Goal: Transaction & Acquisition: Purchase product/service

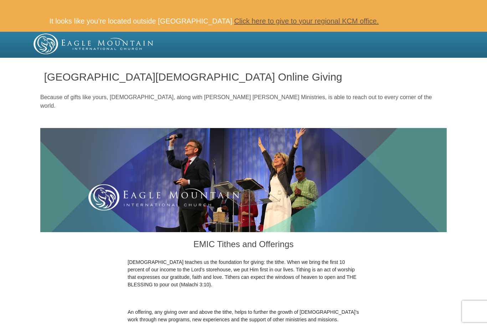
click at [338, 21] on link "Click here to give to your regional KCM office." at bounding box center [306, 21] width 144 height 8
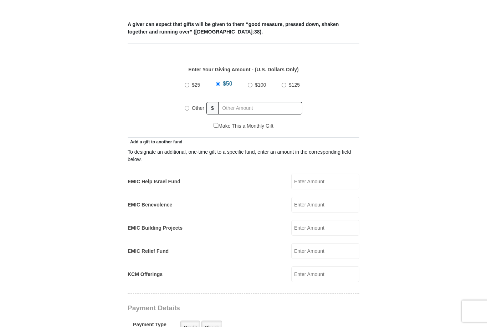
scroll to position [322, 0]
click at [248, 83] on input "$100" at bounding box center [250, 85] width 5 height 5
radio input "true"
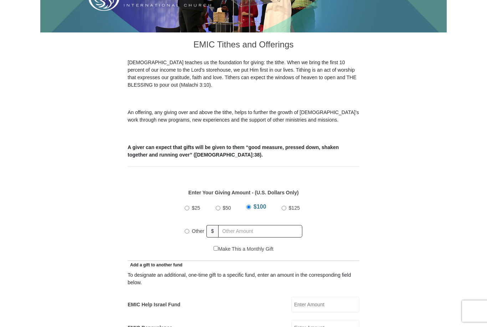
scroll to position [196, 0]
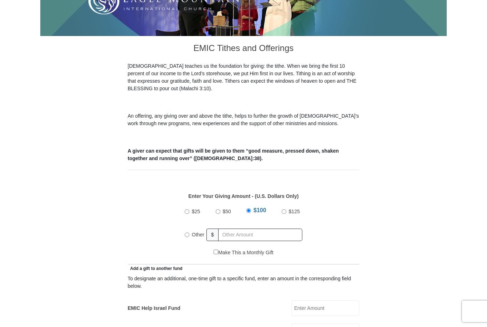
click at [191, 231] on label "Other" at bounding box center [197, 235] width 17 height 16
click at [189, 232] on input "Other" at bounding box center [187, 234] width 5 height 5
radio input "true"
click at [189, 231] on input "Other" at bounding box center [187, 233] width 5 height 5
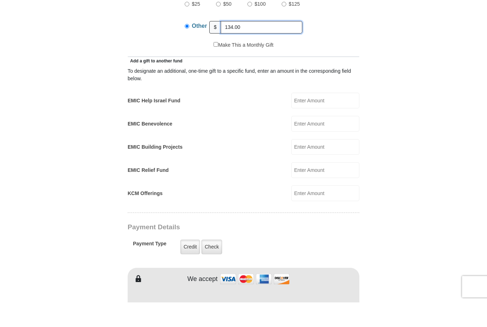
scroll to position [471, 0]
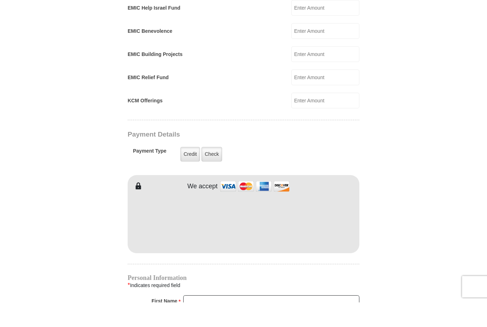
type input "134.00"
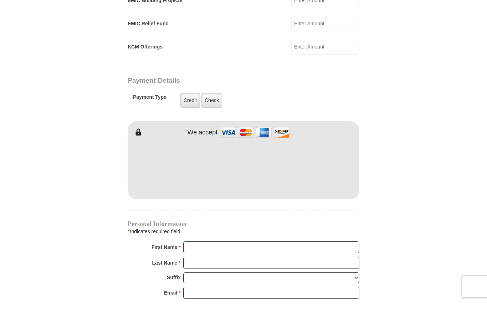
scroll to position [531, 0]
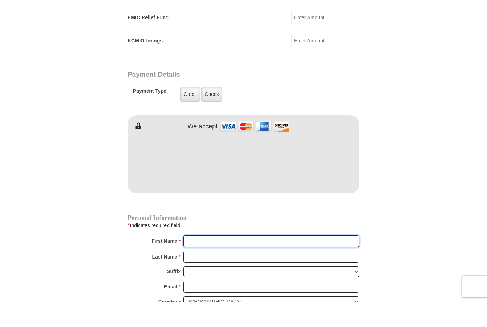
click at [211, 260] on input "First Name *" at bounding box center [271, 266] width 176 height 12
type input "Abraham"
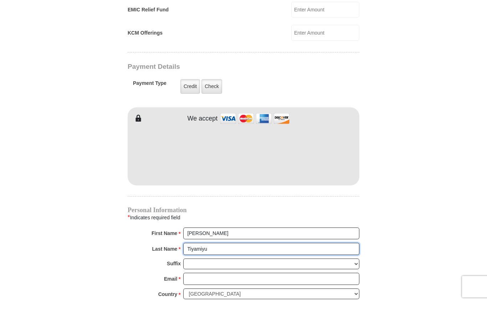
scroll to position [540, 0]
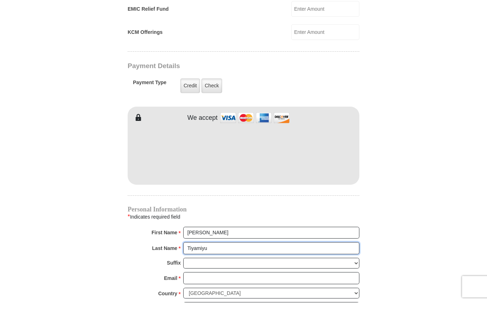
type input "Tiyamiyu"
click at [207, 296] on input "Email *" at bounding box center [271, 302] width 176 height 12
type input "abetiyamiyu@yahoo.co.uk"
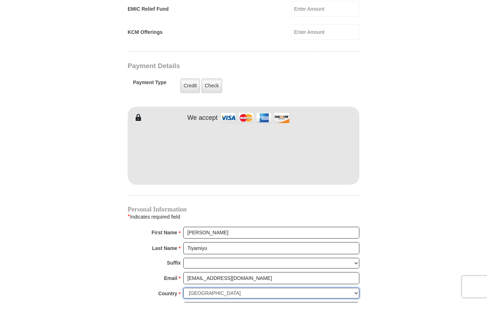
click at [237, 312] on select "United States of America Canada Antigua and Barbuda Argentina Armenia Aruba Aus…" at bounding box center [271, 317] width 176 height 11
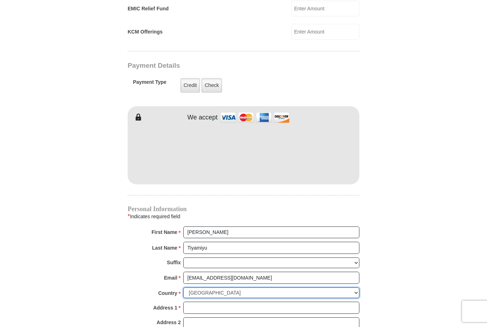
select select "GB"
click at [243, 301] on input "Address 1 *" at bounding box center [271, 307] width 176 height 12
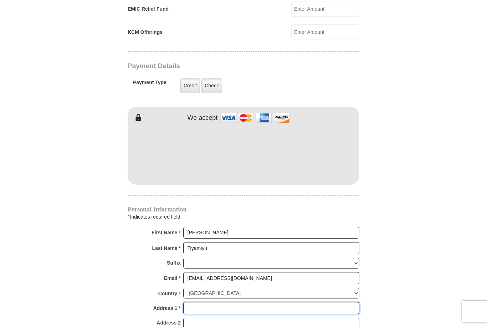
type input "7 Laxey Close"
type input "Chadderton"
type input "Oldham"
type input "OL9 8NX"
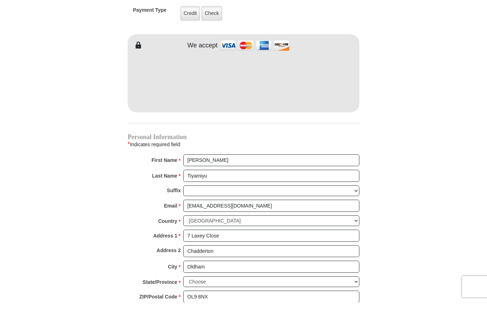
scroll to position [680, 0]
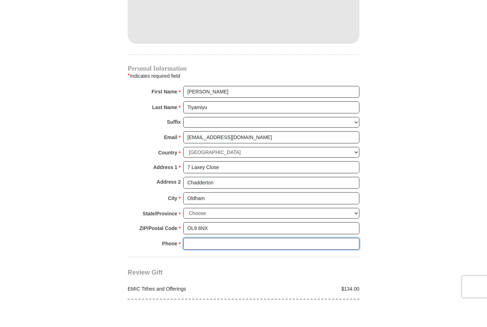
type input "07515393028"
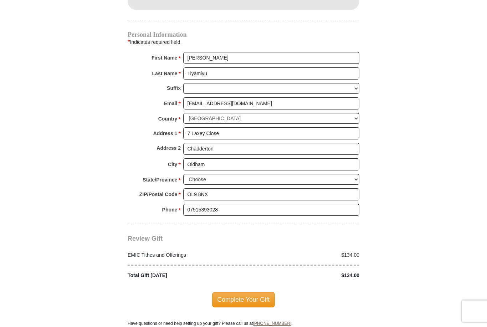
scroll to position [739, 0]
click at [257, 292] on span "Complete Your Gift" at bounding box center [243, 299] width 63 height 15
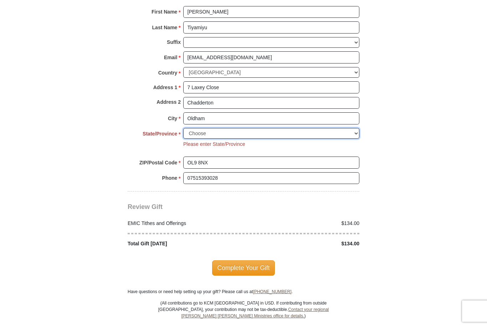
scroll to position [785, 0]
select select "GT MAN"
click at [254, 260] on span "Complete Your Gift" at bounding box center [243, 267] width 63 height 15
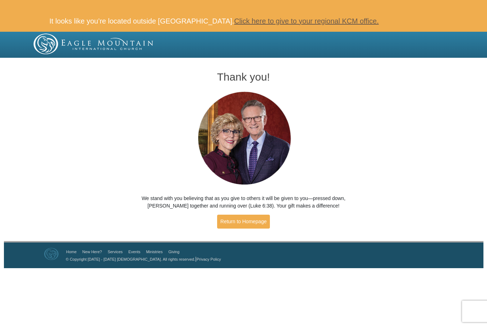
click at [12, 77] on div "Thank you! We stand with you believing that as you give to others it will be gi…" at bounding box center [243, 150] width 487 height 181
click at [5, 81] on div "Thank you! We stand with you believing that as you give to others it will be gi…" at bounding box center [243, 150] width 487 height 181
click at [6, 52] on div at bounding box center [243, 45] width 487 height 26
